Goal: Task Accomplishment & Management: Complete application form

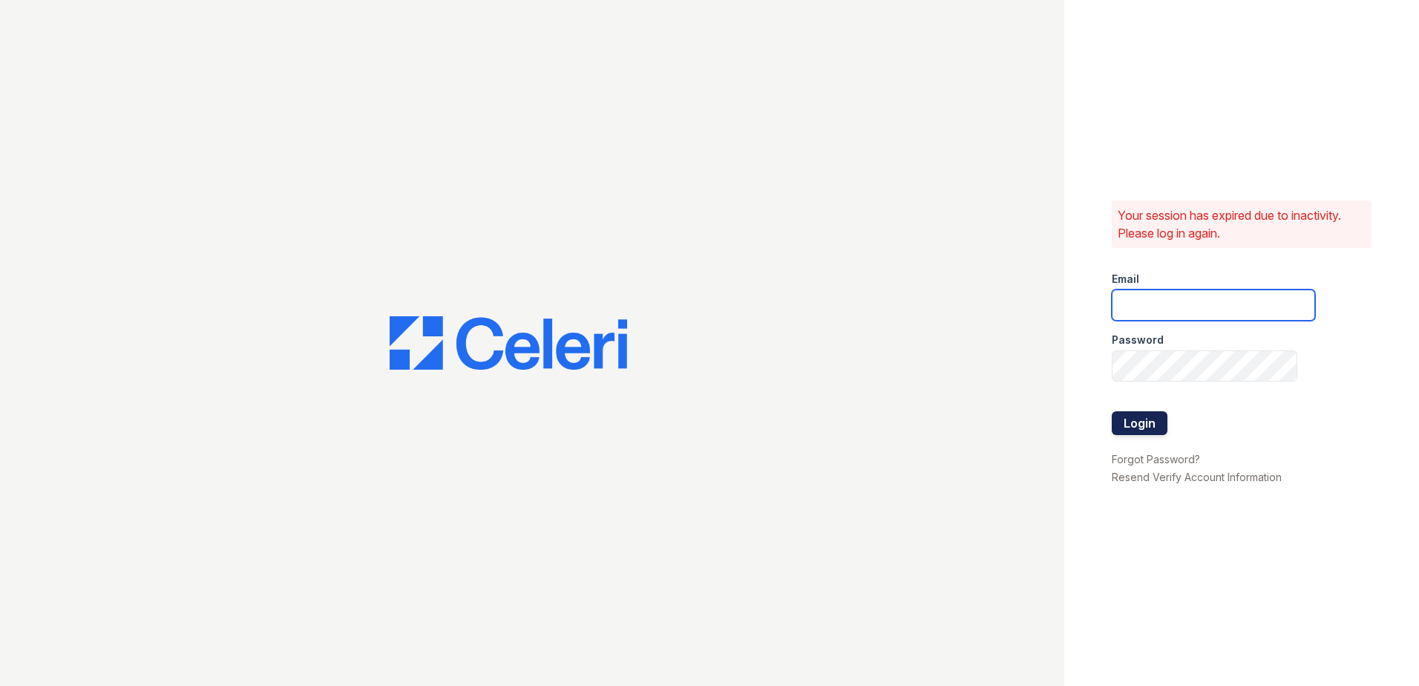
type input "[EMAIL_ADDRESS][DOMAIN_NAME]"
click at [1135, 422] on button "Login" at bounding box center [1140, 423] width 56 height 24
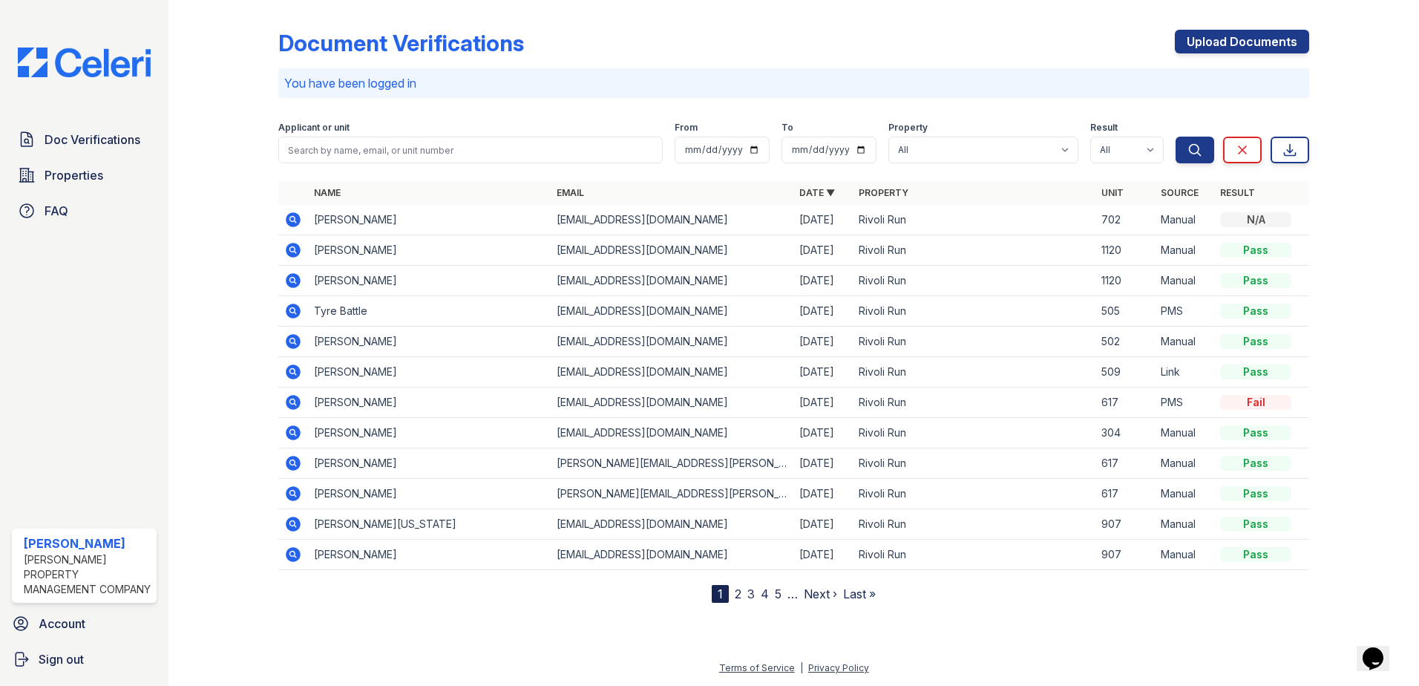
click at [300, 217] on icon at bounding box center [293, 219] width 15 height 15
click at [1214, 42] on link "Upload Documents" at bounding box center [1242, 42] width 134 height 24
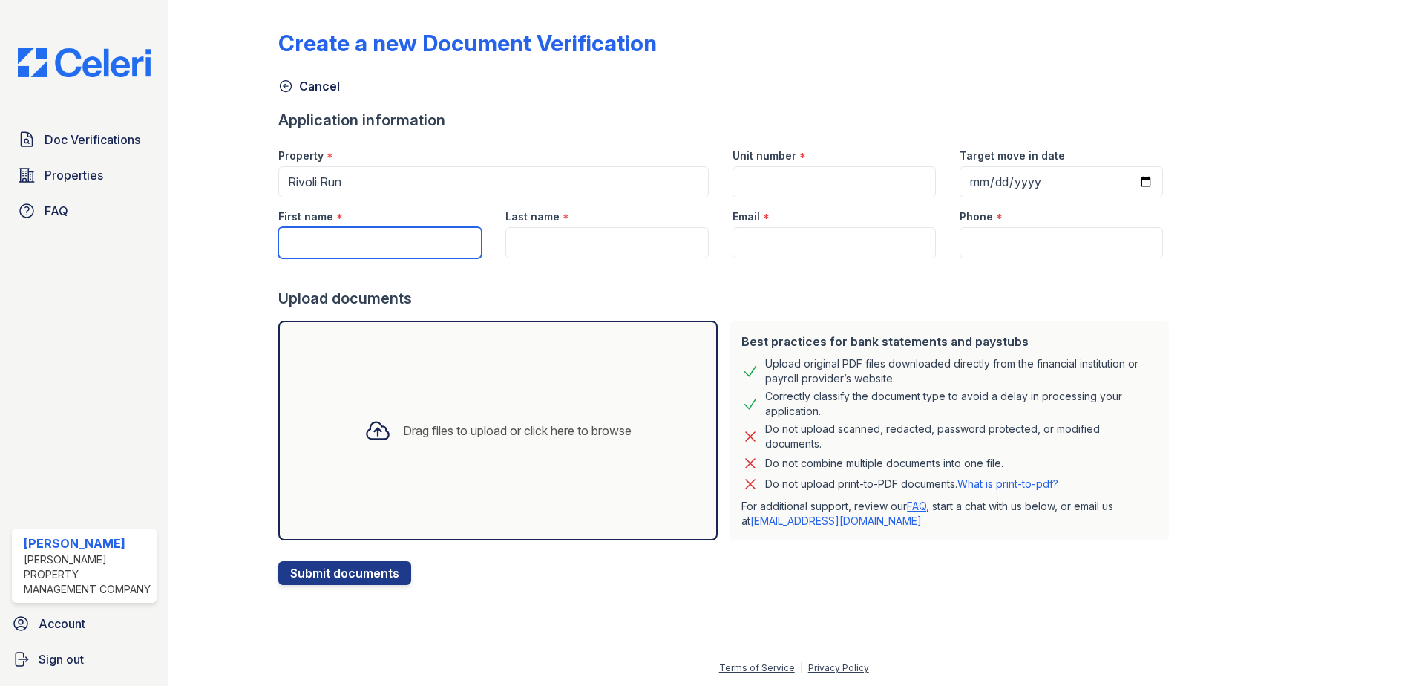
click at [310, 242] on input "First name" at bounding box center [379, 242] width 203 height 31
type input "[PERSON_NAME]"
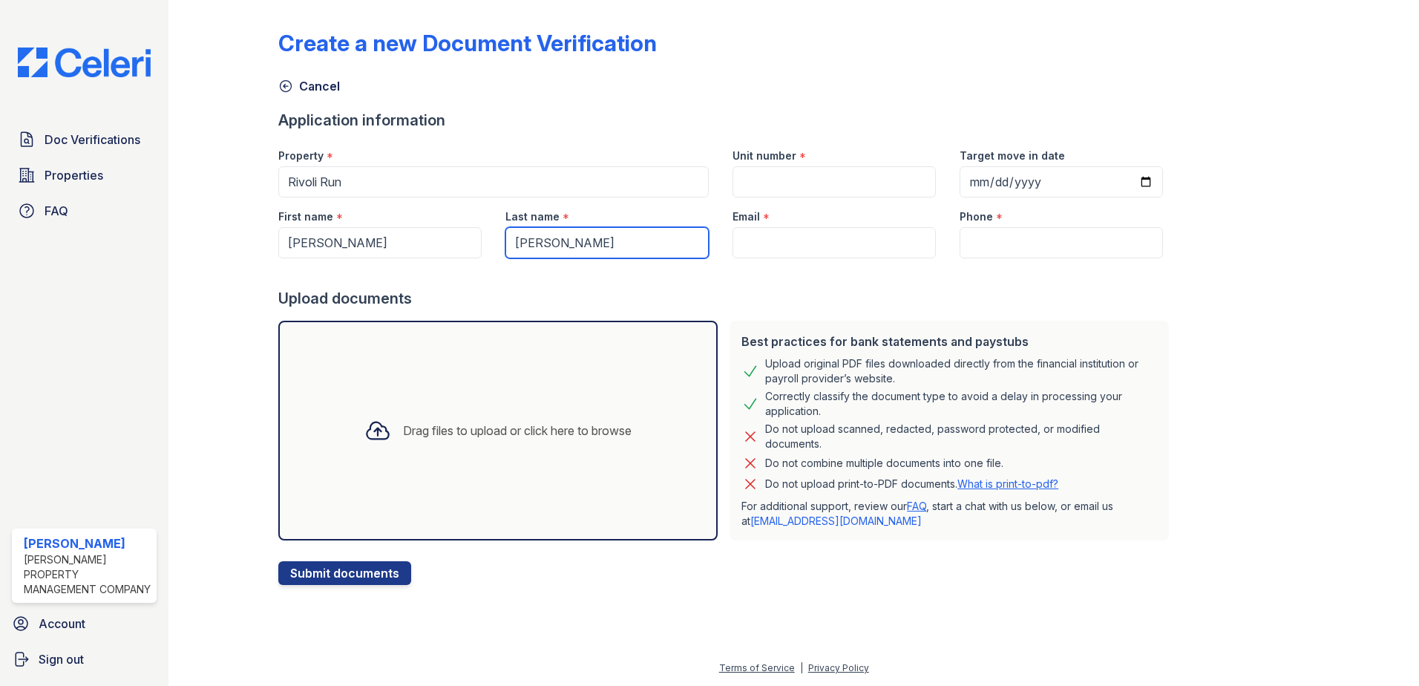
type input "carswell"
paste input "[EMAIL_ADDRESS][DOMAIN_NAME]"
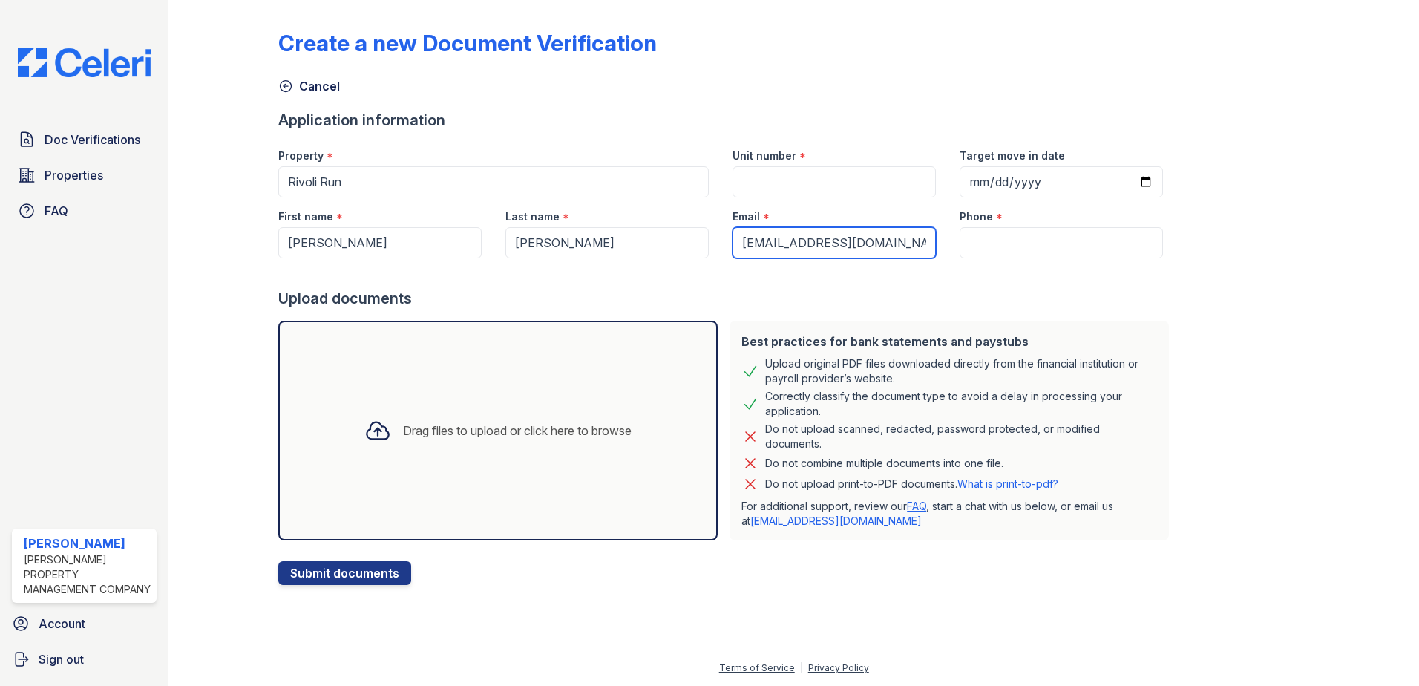
type input "[EMAIL_ADDRESS][DOMAIN_NAME]"
click at [963, 181] on input "Target move in date" at bounding box center [1061, 181] width 203 height 31
type input "2025-10-01"
click at [753, 177] on input "Unit number" at bounding box center [834, 181] width 203 height 31
type input "702"
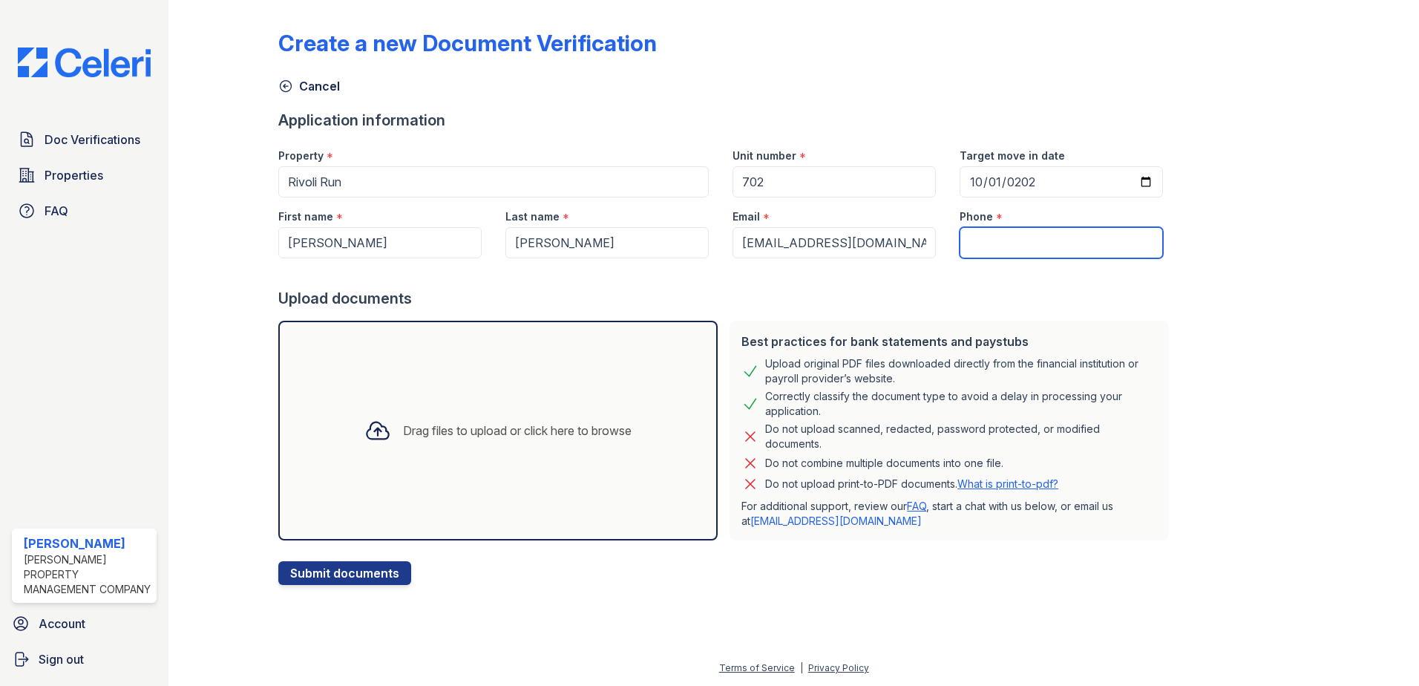
click at [968, 238] on input "Phone" at bounding box center [1061, 242] width 203 height 31
type input "6787645054"
click at [1093, 301] on div "Upload documents" at bounding box center [726, 298] width 897 height 21
click at [419, 415] on div "Drag files to upload or click here to browse" at bounding box center [498, 430] width 291 height 50
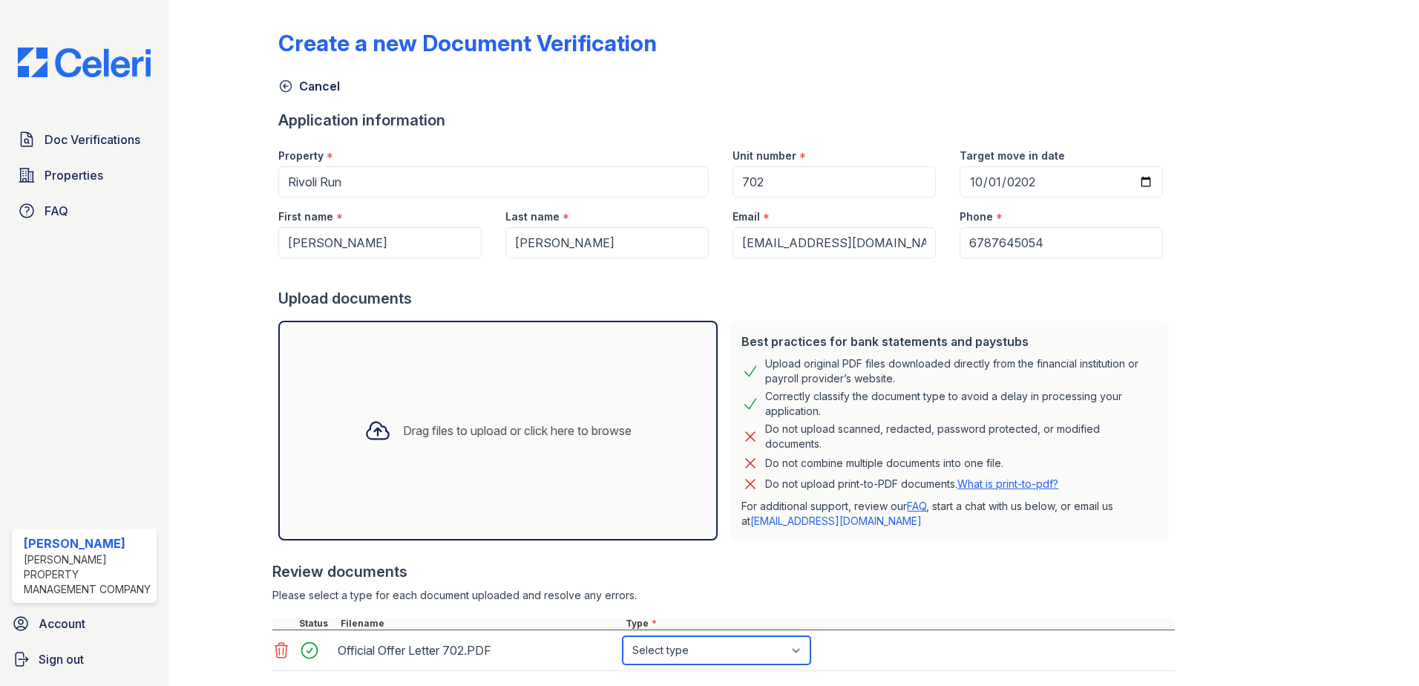
click at [797, 649] on select "Select type Paystub Bank Statement Offer Letter Tax Documents Benefit Award Let…" at bounding box center [717, 650] width 188 height 28
select select "offer_letter"
click at [623, 636] on select "Select type Paystub Bank Statement Offer Letter Tax Documents Benefit Award Let…" at bounding box center [717, 650] width 188 height 28
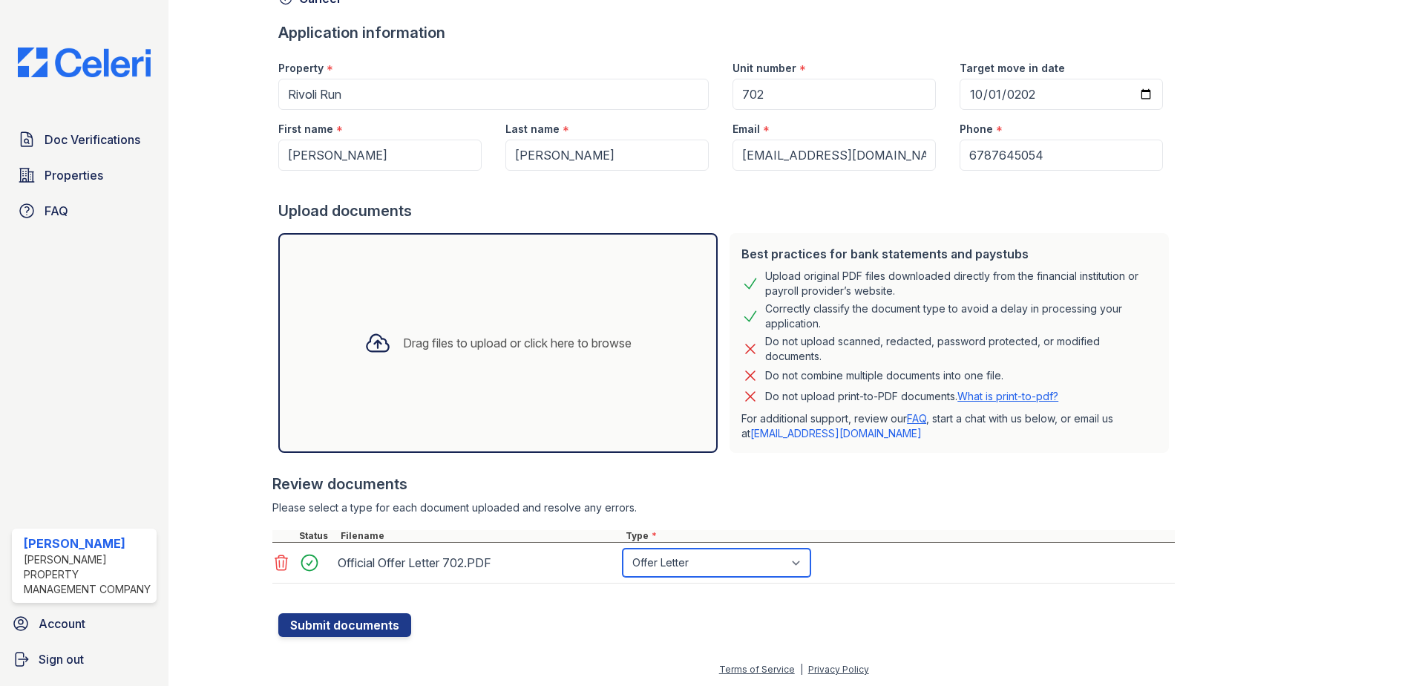
scroll to position [89, 0]
click at [374, 623] on button "Submit documents" at bounding box center [344, 624] width 133 height 24
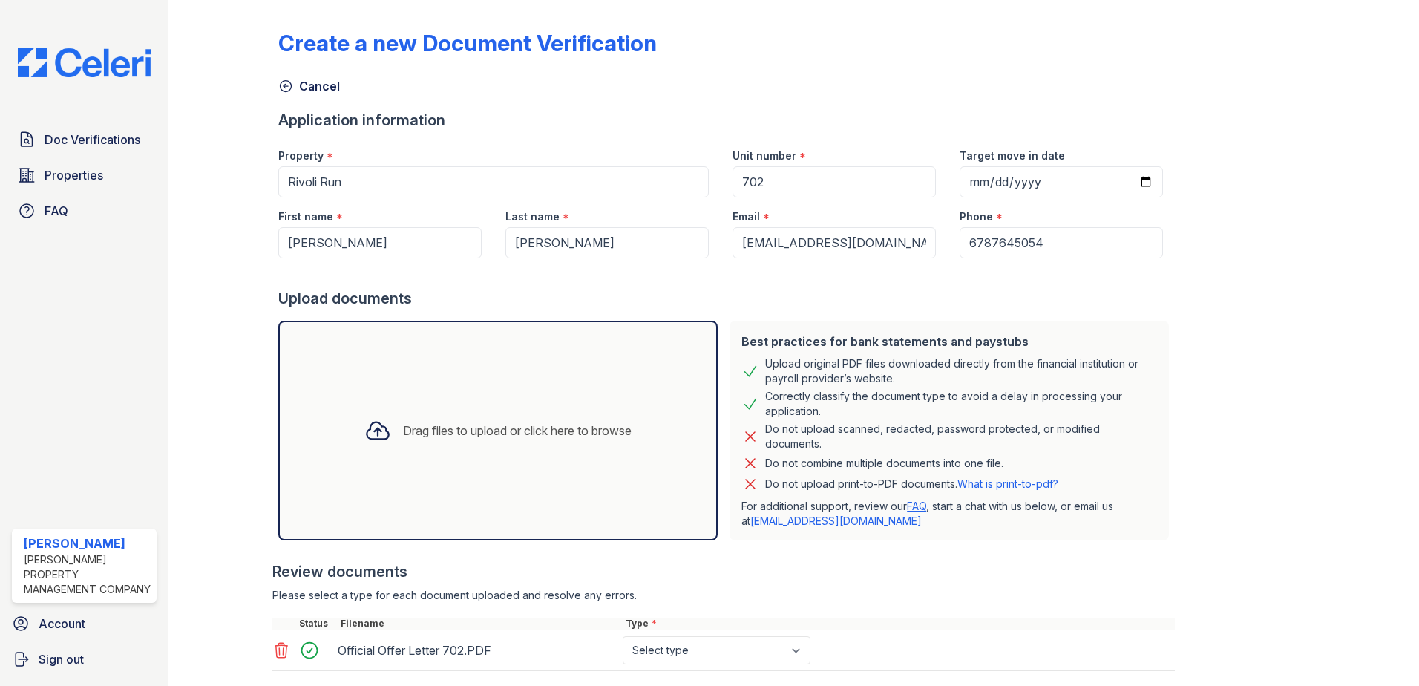
click at [473, 379] on div "Drag files to upload or click here to browse" at bounding box center [497, 431] width 439 height 220
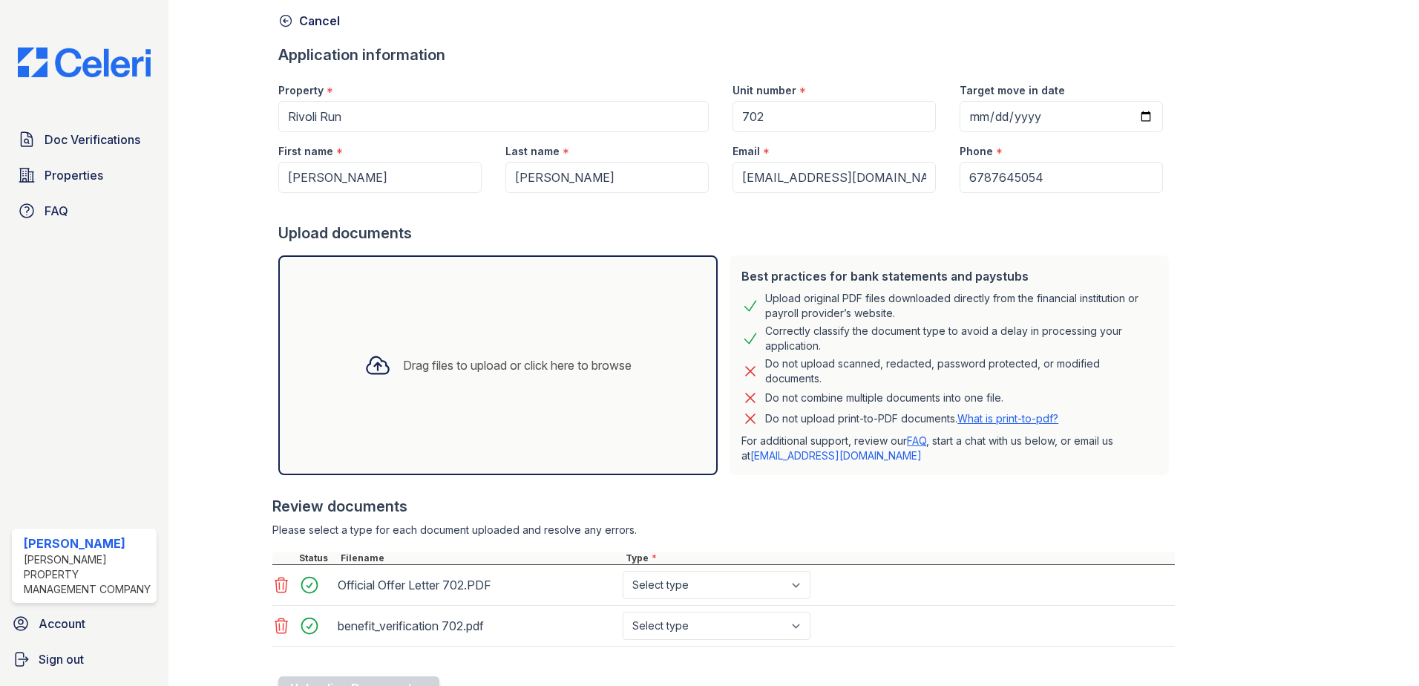
scroll to position [130, 0]
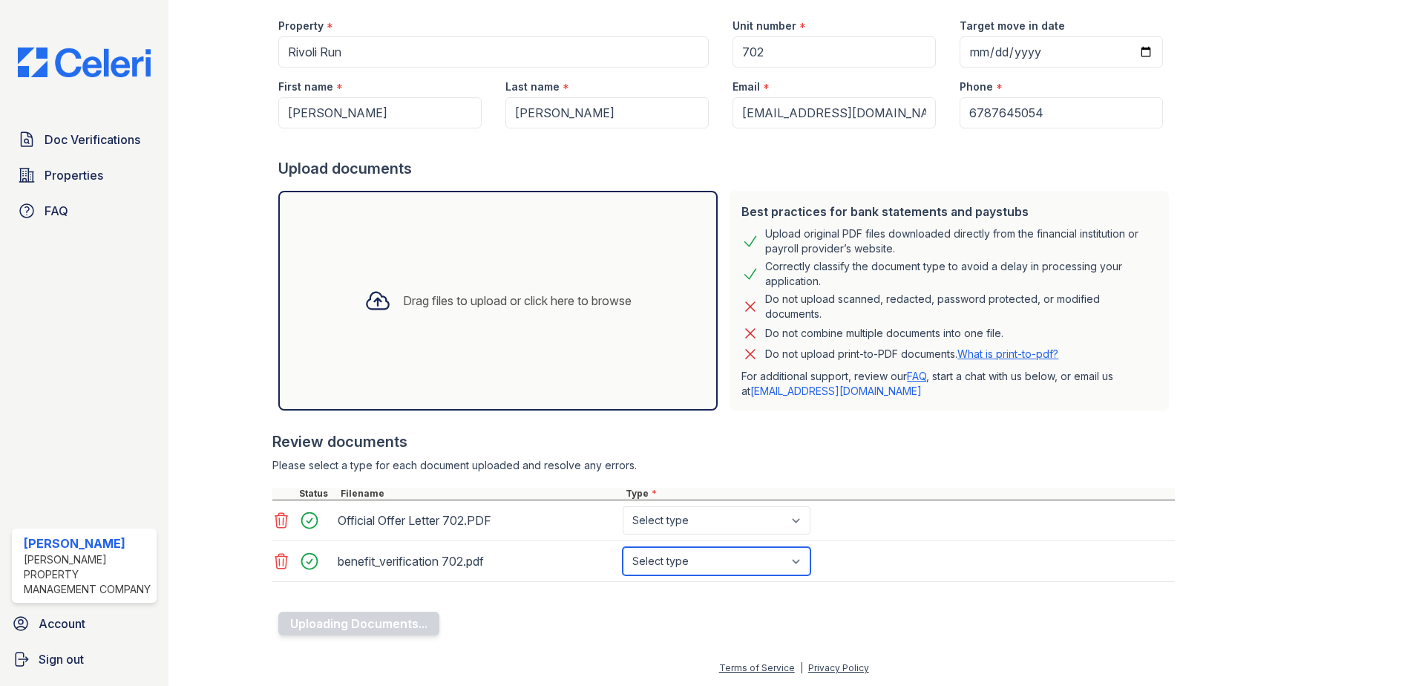
click at [793, 561] on select "Select type Paystub Bank Statement Offer Letter Tax Documents Benefit Award Let…" at bounding box center [717, 561] width 188 height 28
select select "benefit_award_letter"
click at [623, 547] on select "Select type Paystub Bank Statement Offer Letter Tax Documents Benefit Award Let…" at bounding box center [717, 561] width 188 height 28
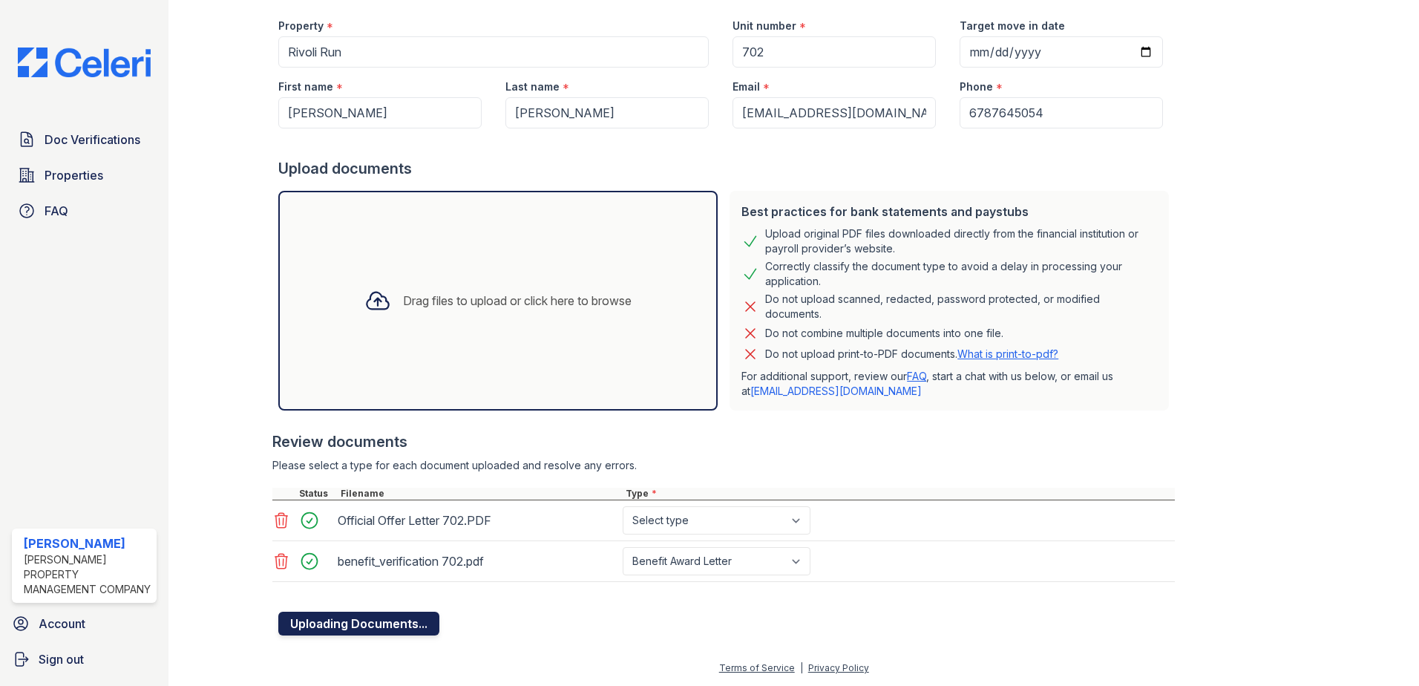
click at [341, 617] on button "Uploading Documents..." at bounding box center [358, 624] width 161 height 24
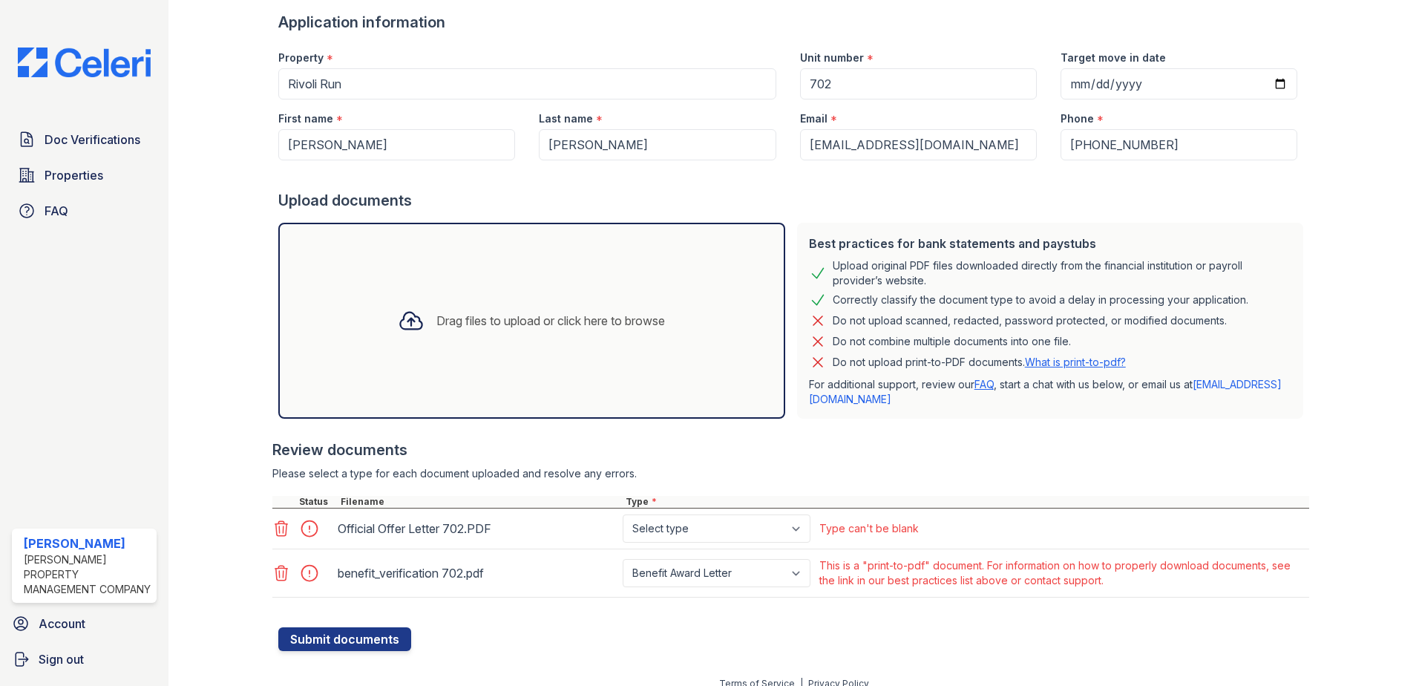
scroll to position [155, 0]
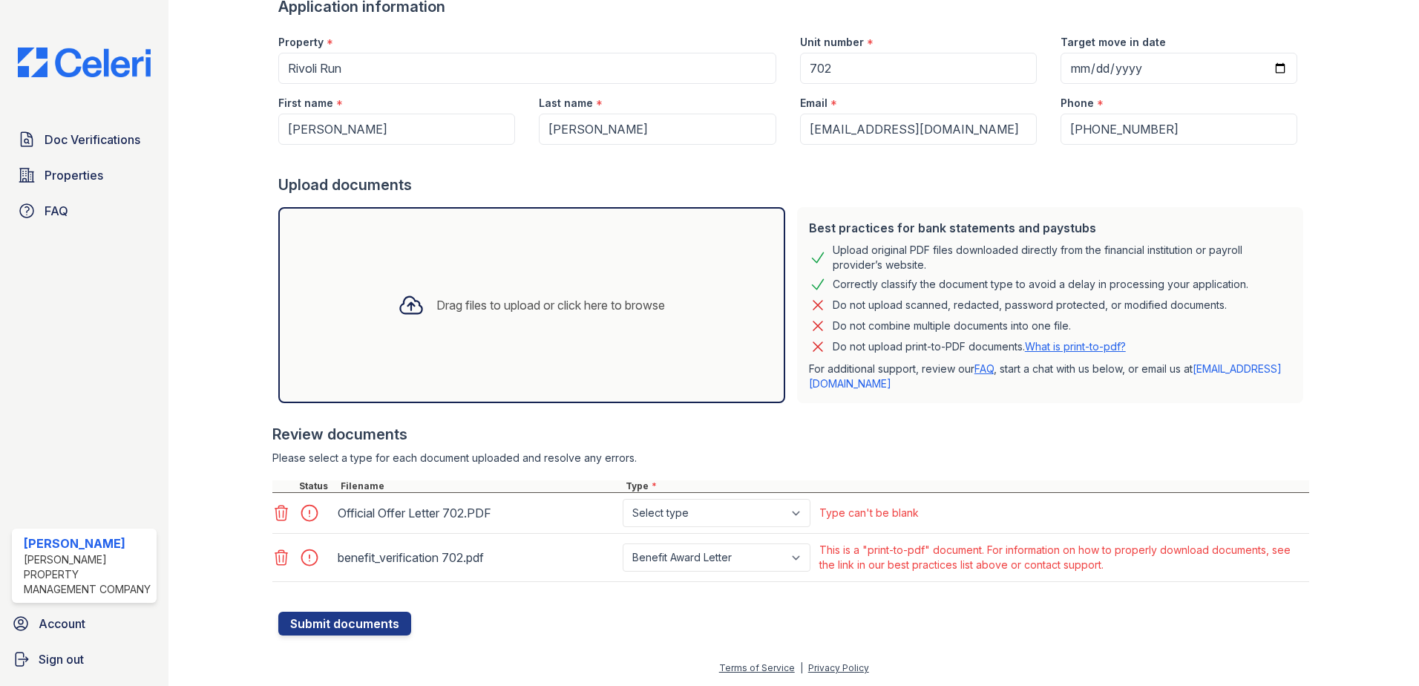
click at [279, 557] on icon at bounding box center [281, 557] width 13 height 15
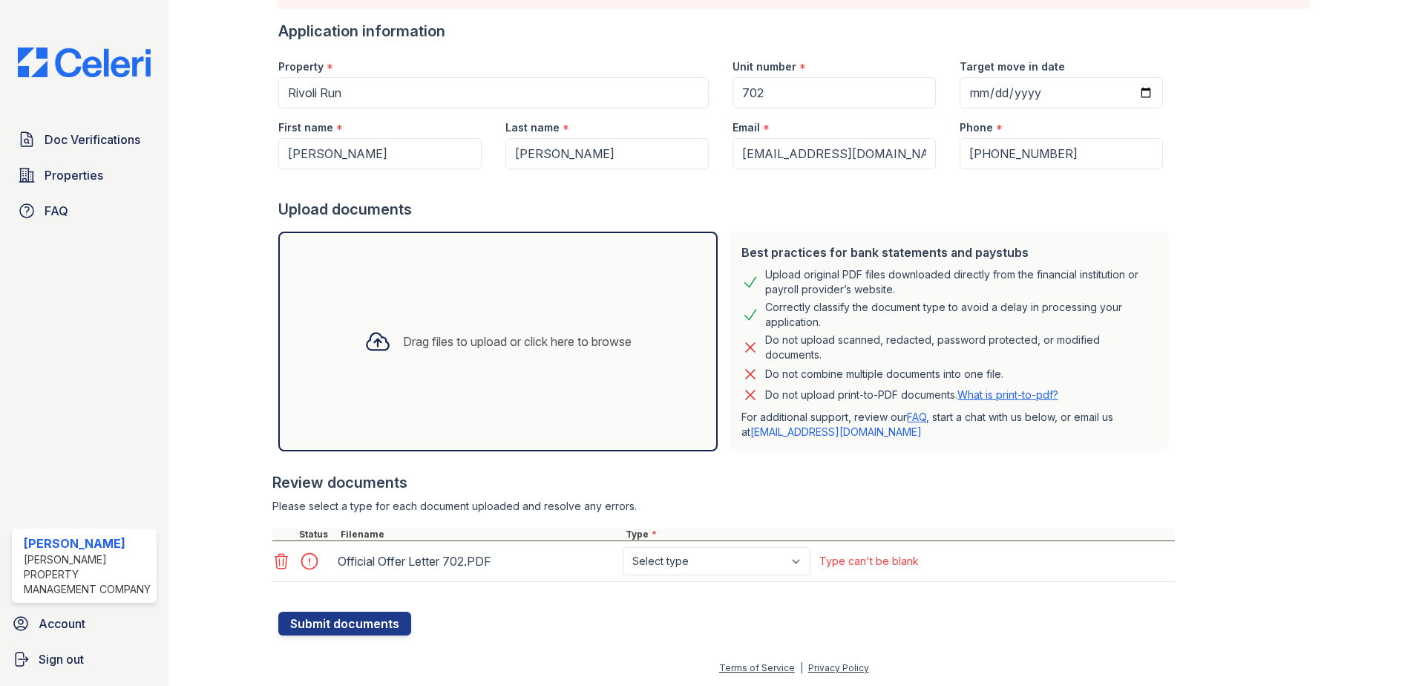
click at [280, 559] on icon at bounding box center [281, 561] width 18 height 18
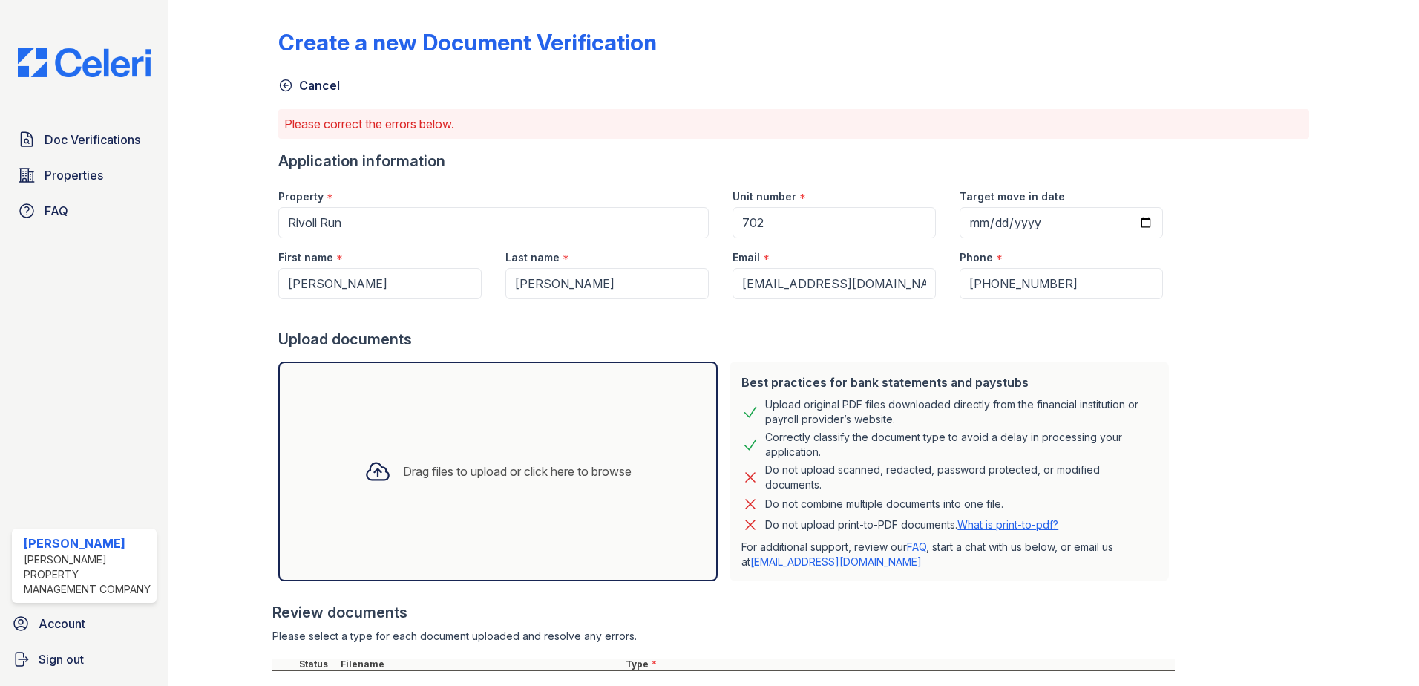
scroll to position [0, 0]
click at [287, 83] on icon at bounding box center [285, 86] width 15 height 15
